Goal: Task Accomplishment & Management: Use online tool/utility

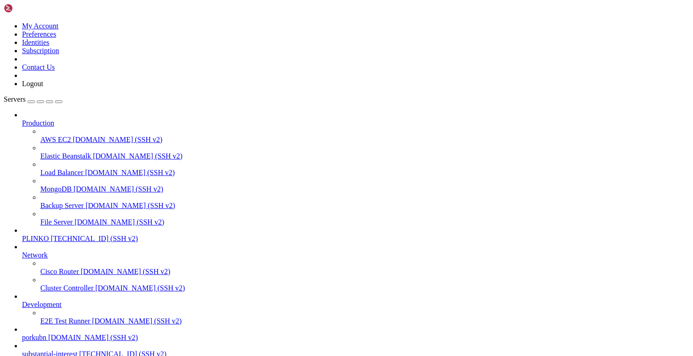
scroll to position [62, 0]
click at [58, 350] on span "substantial-interest" at bounding box center [49, 354] width 55 height 8
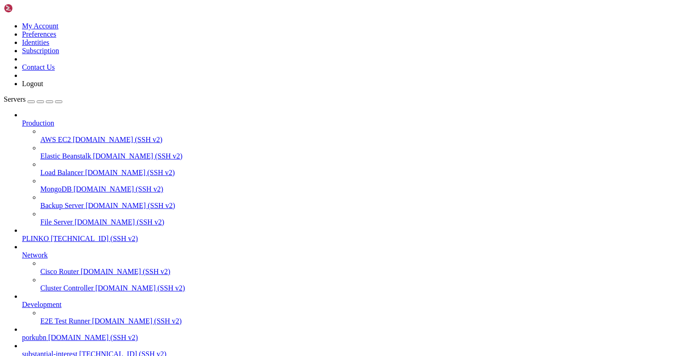
type input "/root"
drag, startPoint x: 123, startPoint y: 734, endPoint x: 5, endPoint y: 644, distance: 148.9
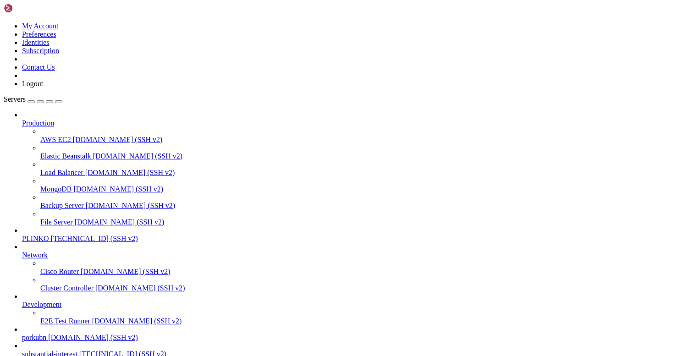
drag, startPoint x: 31, startPoint y: 663, endPoint x: 8, endPoint y: 675, distance: 25.8
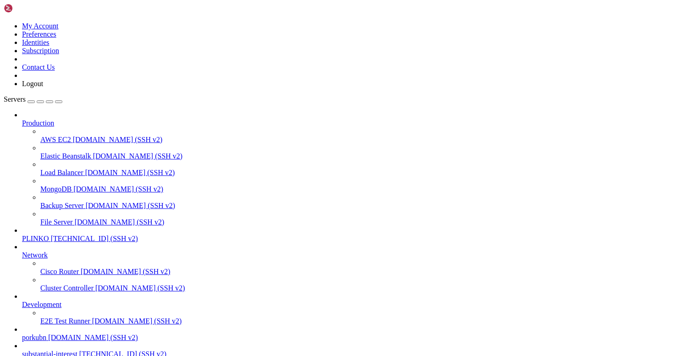
scroll to position [473, 0]
drag, startPoint x: 112, startPoint y: 793, endPoint x: 9, endPoint y: 803, distance: 103.7
drag, startPoint x: 204, startPoint y: 797, endPoint x: 9, endPoint y: 797, distance: 195.4
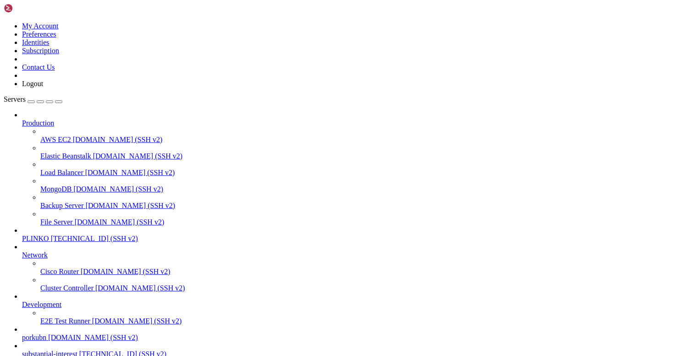
copy x-row "[URL][DOMAIN_NAME]"
drag, startPoint x: 142, startPoint y: 781, endPoint x: 8, endPoint y: 698, distance: 158.2
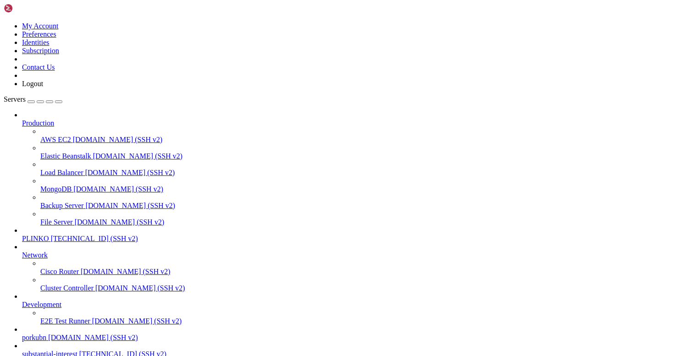
drag, startPoint x: 123, startPoint y: 794, endPoint x: 13, endPoint y: 697, distance: 147.5
drag, startPoint x: 20, startPoint y: 675, endPoint x: 8, endPoint y: 606, distance: 70.3
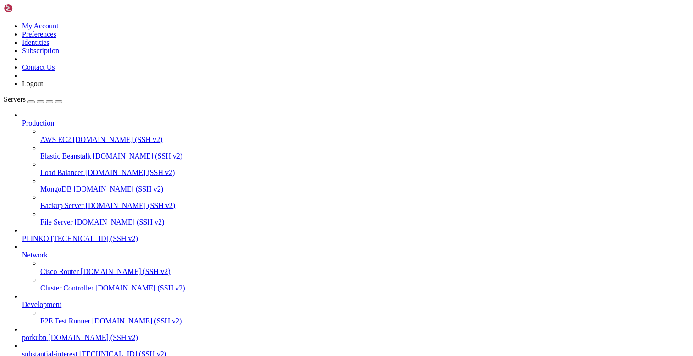
drag, startPoint x: 102, startPoint y: 736, endPoint x: 8, endPoint y: 658, distance: 122.5
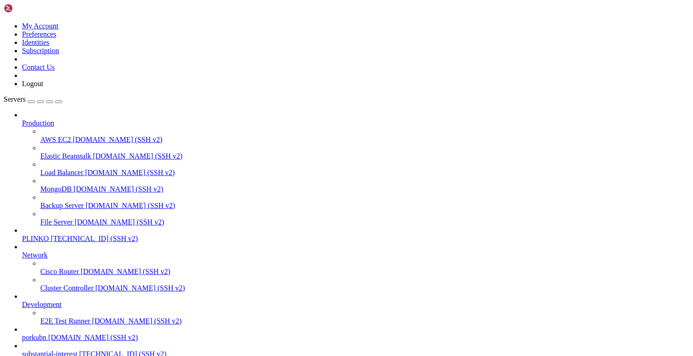
scroll to position [141, 0]
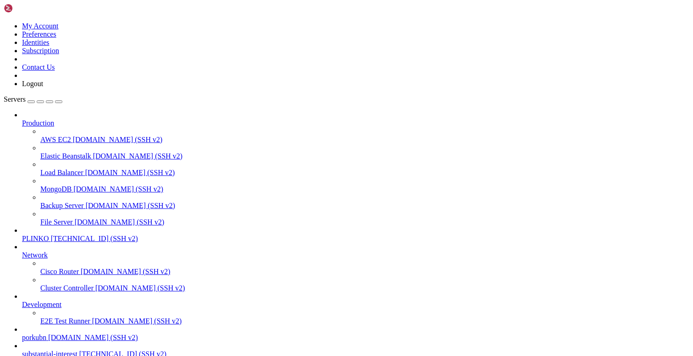
type input "/opt/facebook-etl"
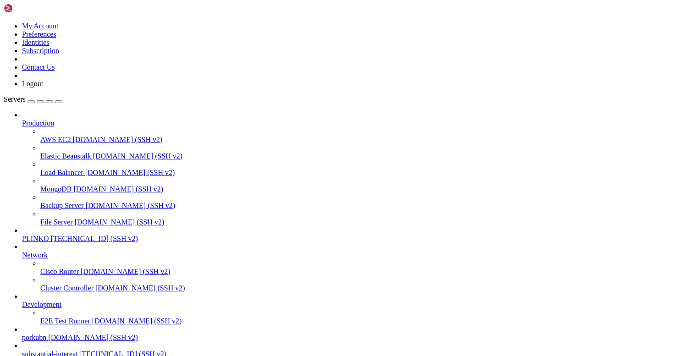
scroll to position [118, 0]
type input "services"
drag, startPoint x: 274, startPoint y: 133, endPoint x: 262, endPoint y: 132, distance: 12.4
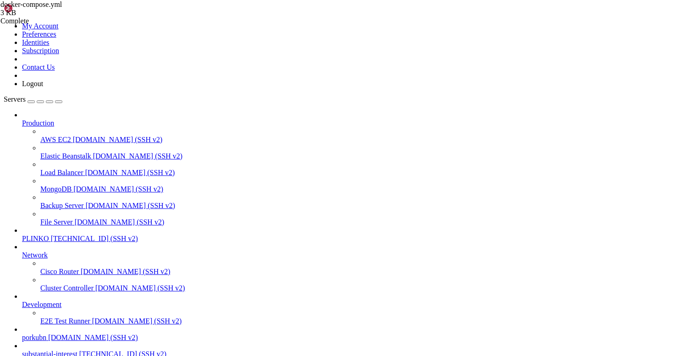
drag, startPoint x: 261, startPoint y: 140, endPoint x: 208, endPoint y: 140, distance: 52.7
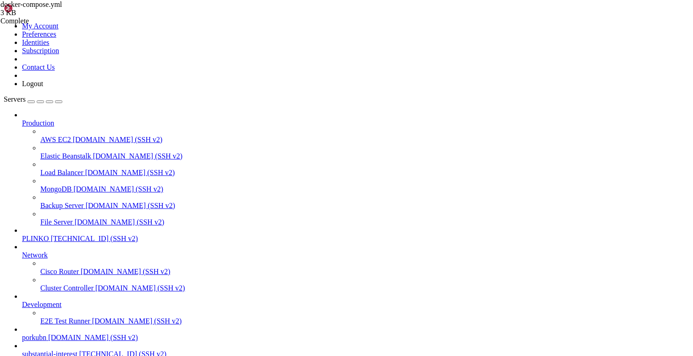
type textarea "- ./project-id-7334803228924158085-53fd79a65f73.json:/run/secrets/project-id-73…"
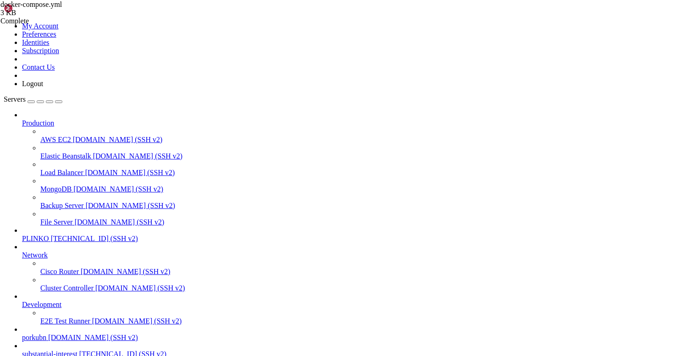
scroll to position [4, 0]
drag, startPoint x: 106, startPoint y: 730, endPoint x: 83, endPoint y: 821, distance: 94.8
